Goal: Check status: Check status

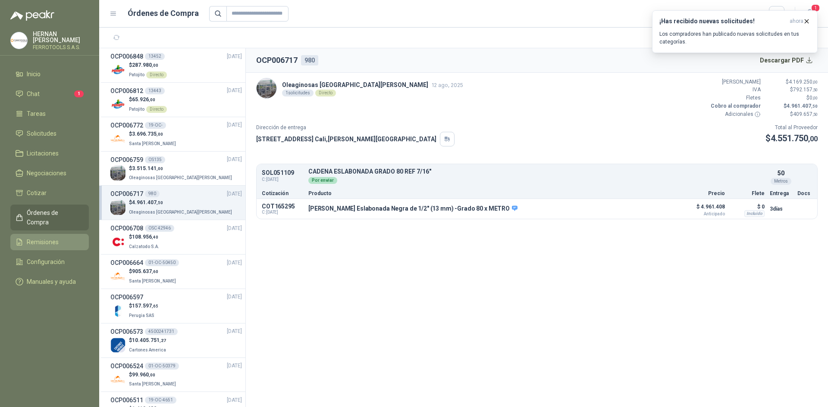
click at [51, 238] on span "Remisiones" at bounding box center [43, 242] width 32 height 9
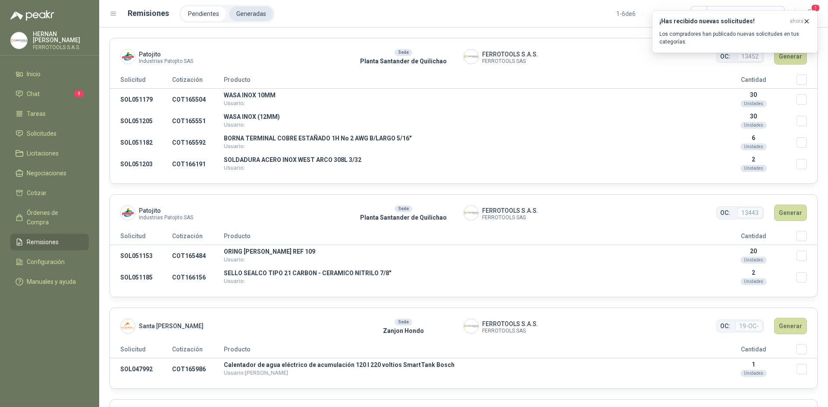
click at [248, 14] on li "Generadas" at bounding box center [251, 13] width 44 height 15
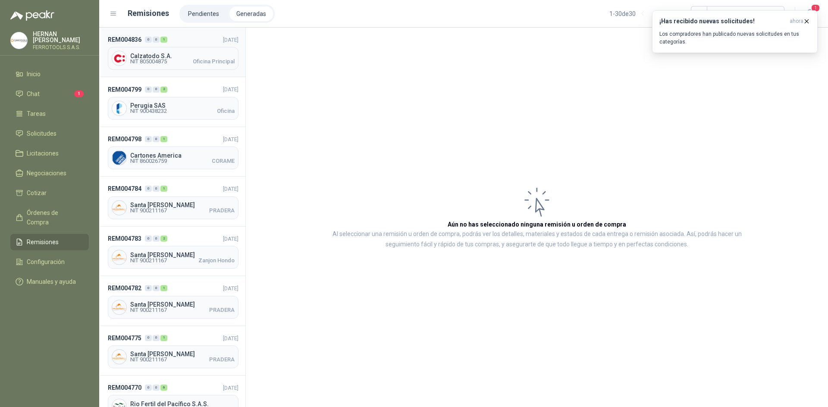
click at [193, 64] on span "Oficina Principal" at bounding box center [214, 61] width 42 height 5
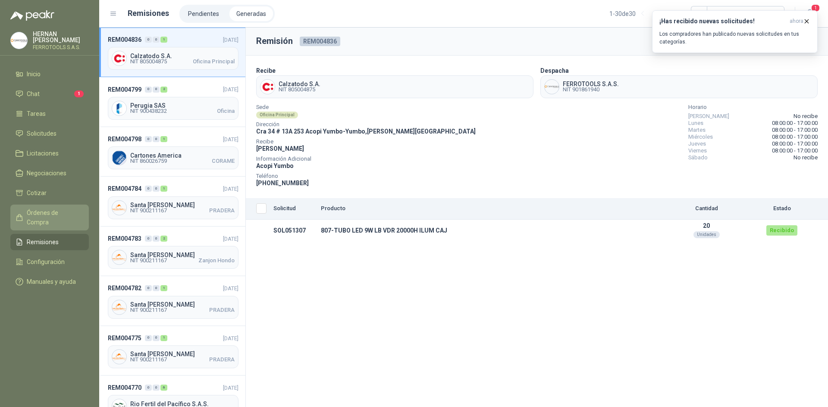
click at [80, 210] on li "Órdenes de Compra" at bounding box center [50, 217] width 68 height 19
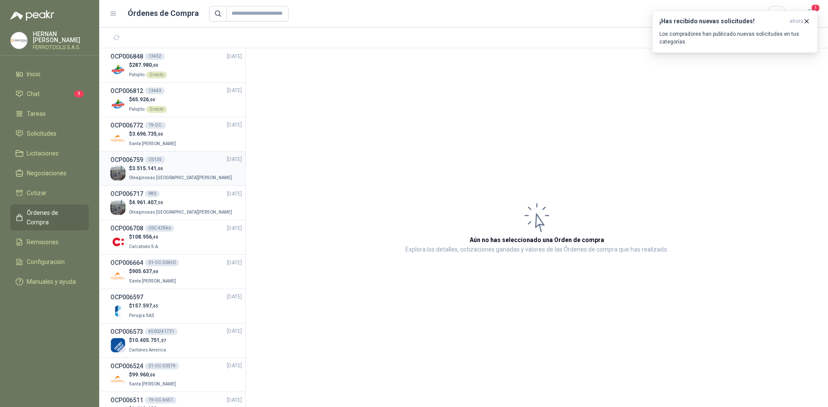
click at [195, 171] on div "$ 3.515.141 ,00 Oleaginosas [GEOGRAPHIC_DATA][PERSON_NAME]" at bounding box center [176, 174] width 132 height 18
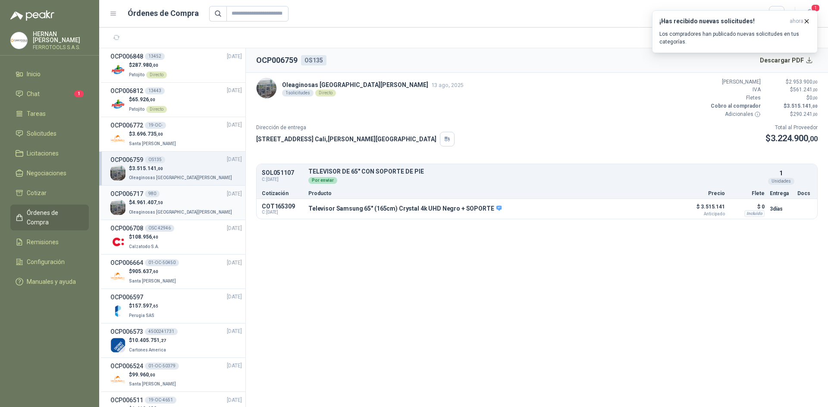
click at [181, 202] on p "$ 4.961.407 ,50" at bounding box center [181, 203] width 105 height 8
click at [61, 212] on span "Órdenes de Compra" at bounding box center [54, 217] width 54 height 19
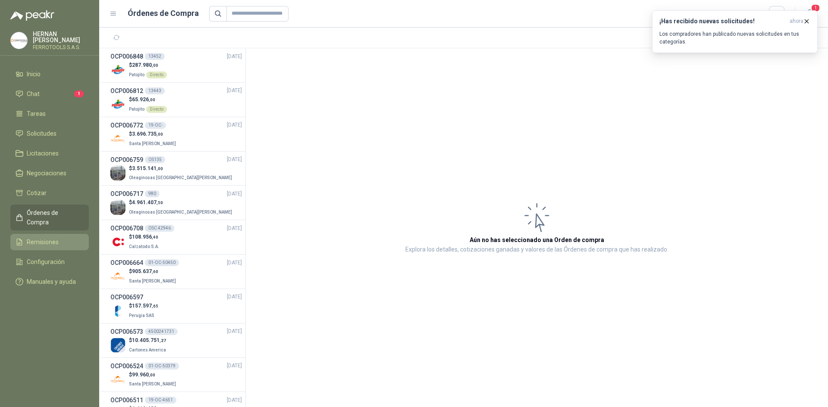
click at [74, 234] on link "Remisiones" at bounding box center [49, 242] width 78 height 16
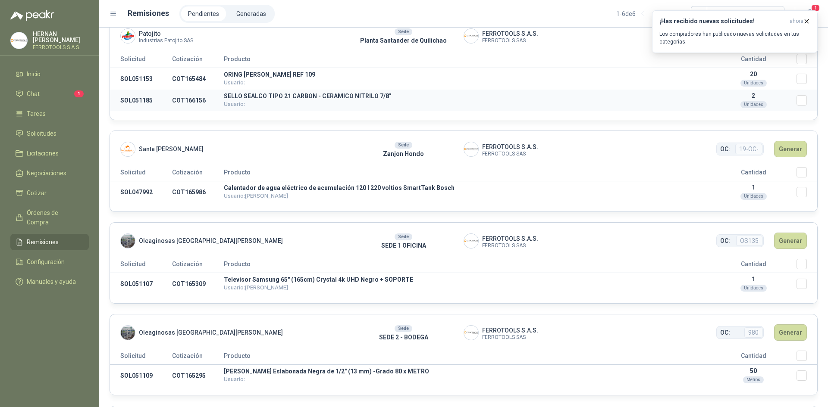
scroll to position [216, 0]
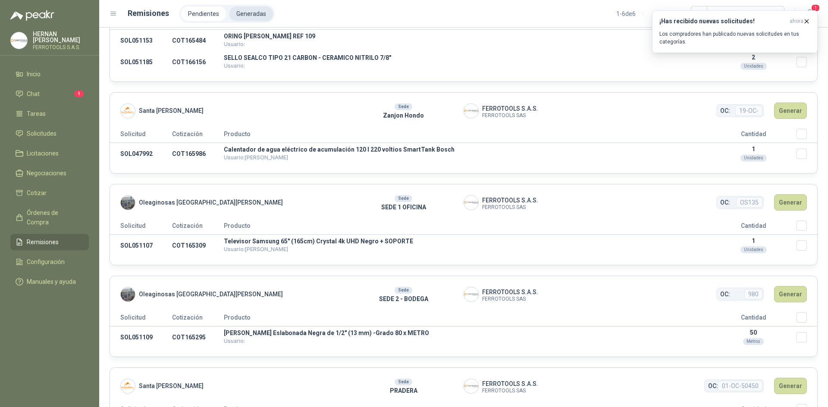
click at [238, 8] on li "Generadas" at bounding box center [251, 13] width 44 height 15
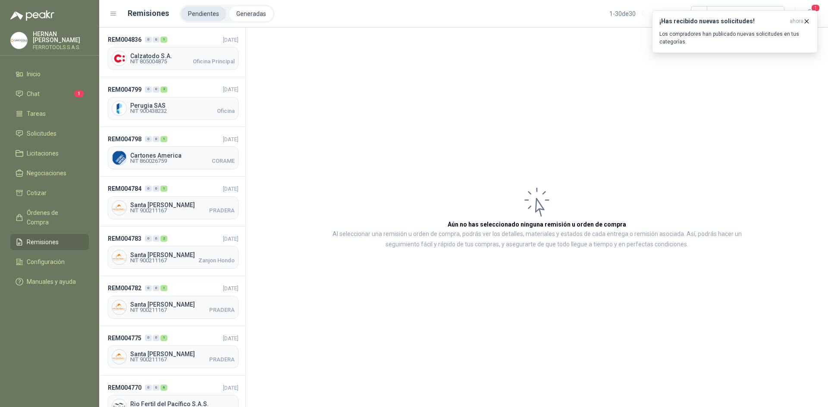
click at [198, 20] on li "Pendientes" at bounding box center [203, 13] width 45 height 15
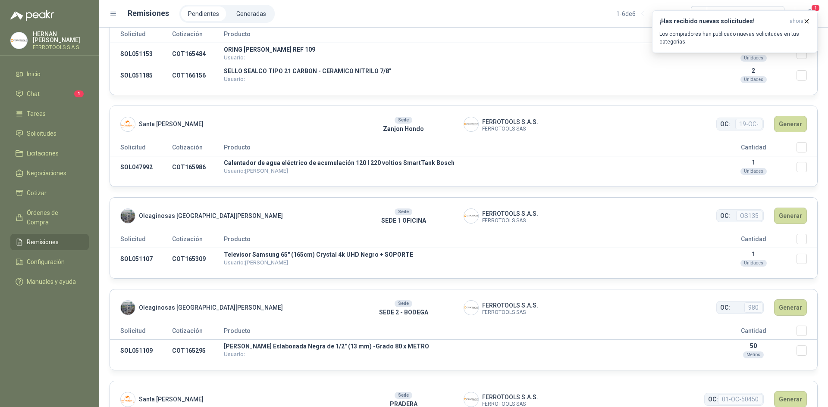
scroll to position [216, 0]
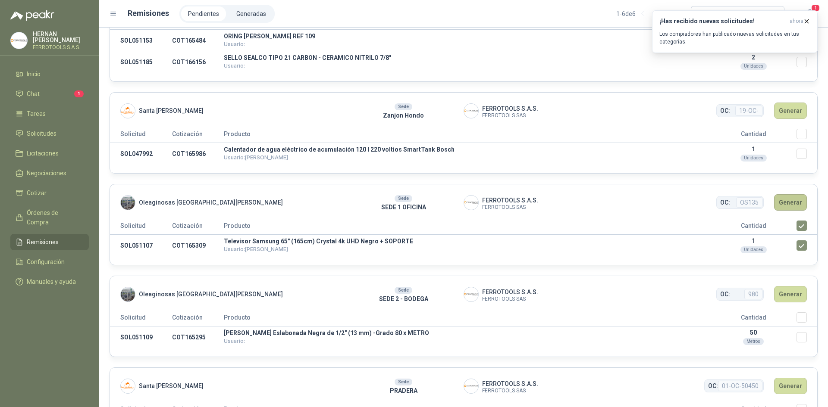
click at [780, 202] on button "Generar" at bounding box center [790, 202] width 33 height 16
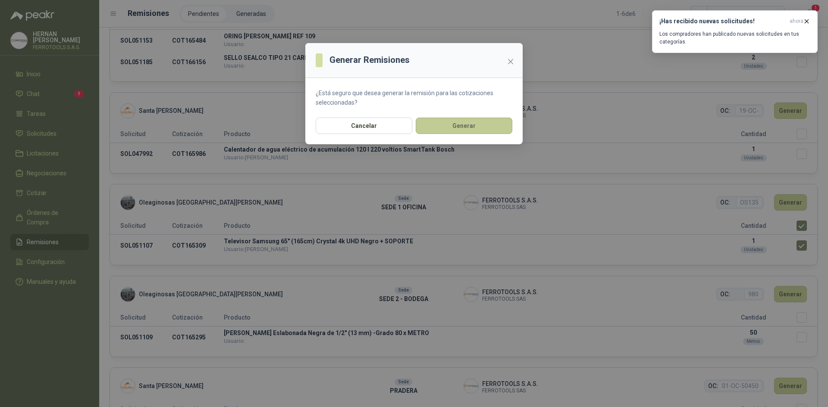
click at [451, 131] on button "Generar" at bounding box center [464, 126] width 97 height 16
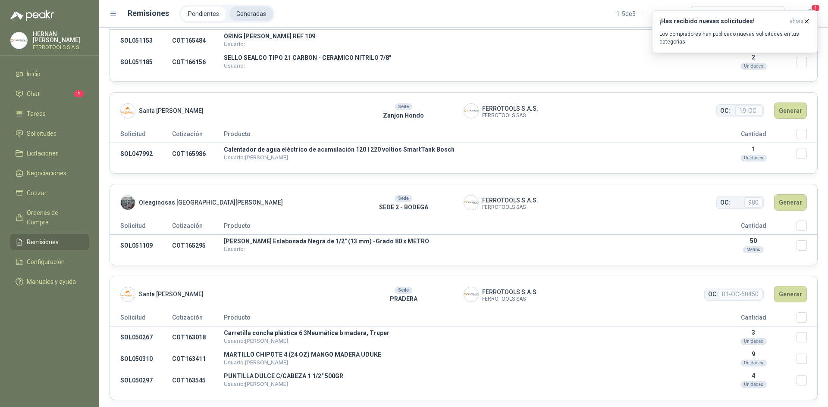
click at [244, 13] on li "Generadas" at bounding box center [251, 13] width 44 height 15
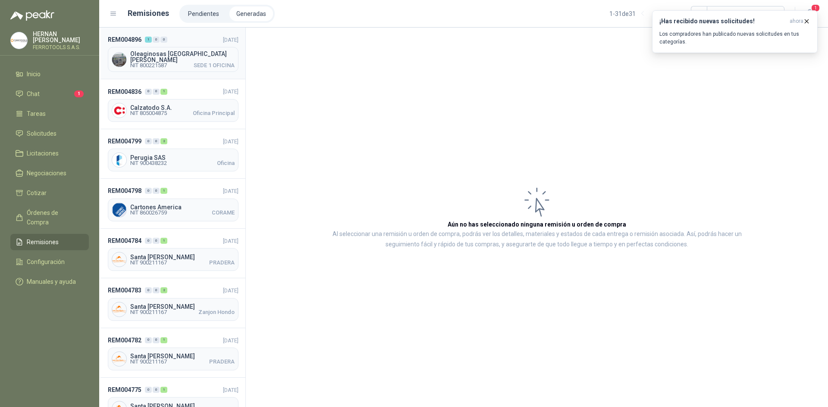
click at [191, 68] on div "Oleaginosas [GEOGRAPHIC_DATA][PERSON_NAME] NIT 800221587 SEDE 1 OFICINA" at bounding box center [173, 59] width 131 height 25
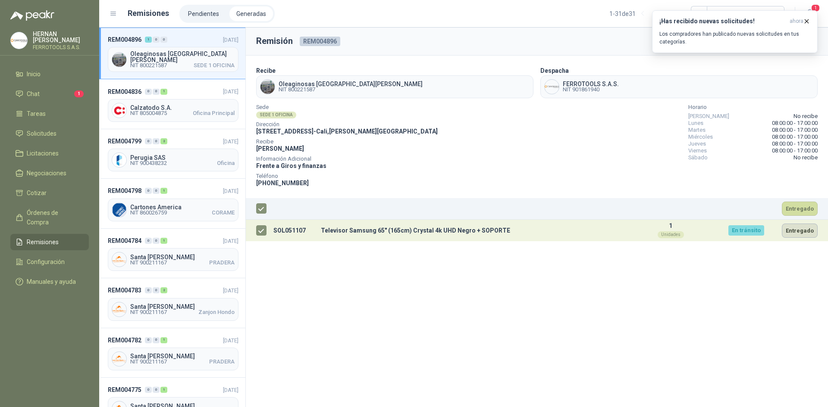
click at [805, 229] on button "Entregado" at bounding box center [800, 231] width 36 height 14
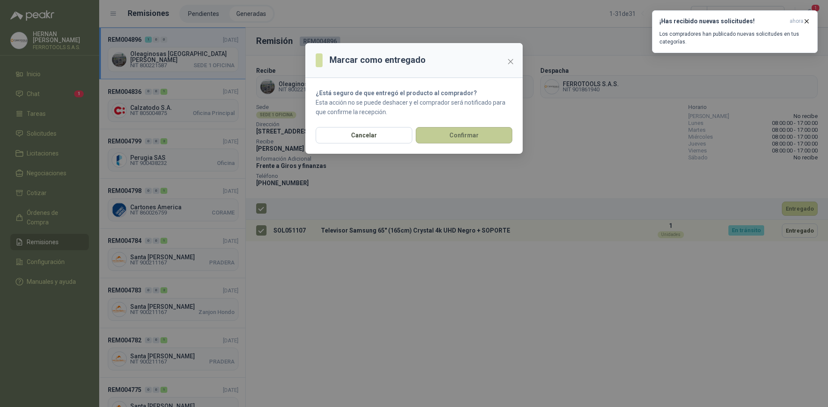
click at [458, 134] on button "Confirmar" at bounding box center [464, 135] width 97 height 16
